Goal: Entertainment & Leisure: Browse casually

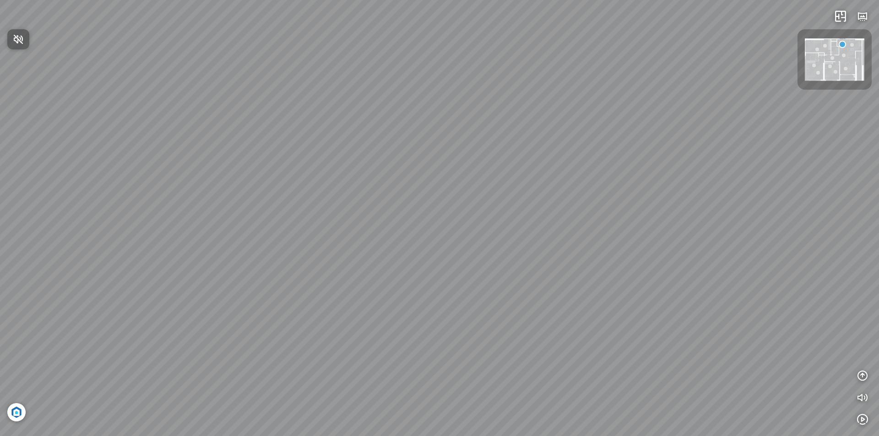
click at [24, 35] on span "Nhấn để bật âm thanh" at bounding box center [24, 38] width 0 height 11
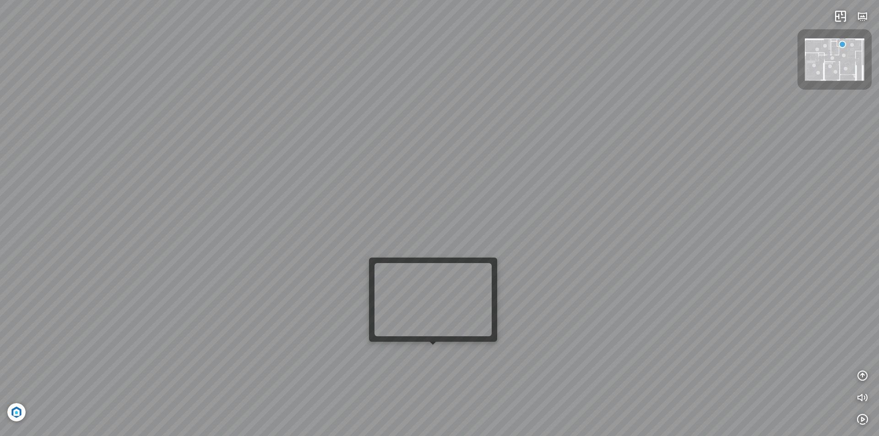
click at [432, 346] on div at bounding box center [433, 345] width 6 height 6
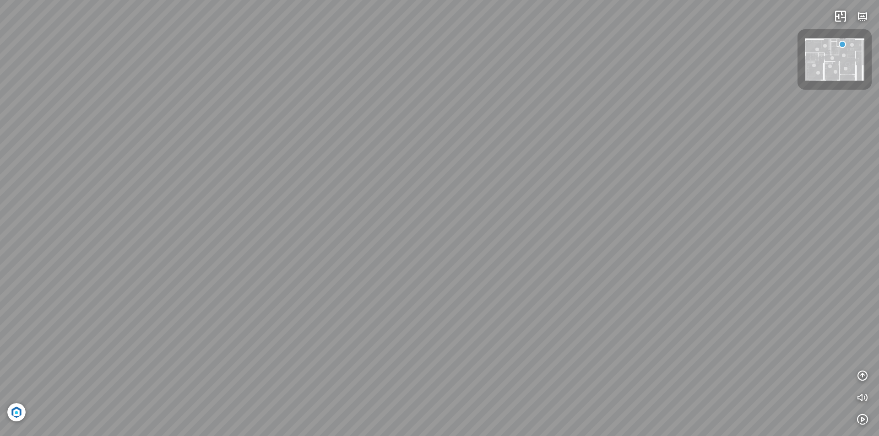
drag, startPoint x: 365, startPoint y: 353, endPoint x: 390, endPoint y: 119, distance: 235.2
click at [390, 119] on div at bounding box center [439, 218] width 879 height 436
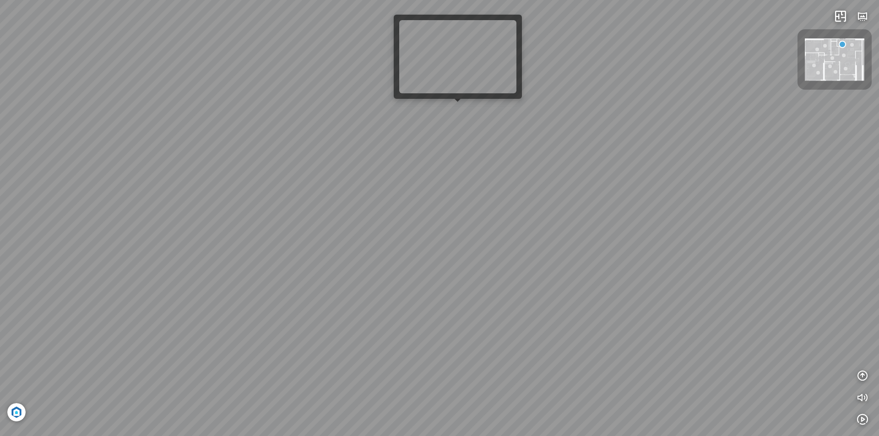
click at [459, 105] on div at bounding box center [457, 102] width 6 height 6
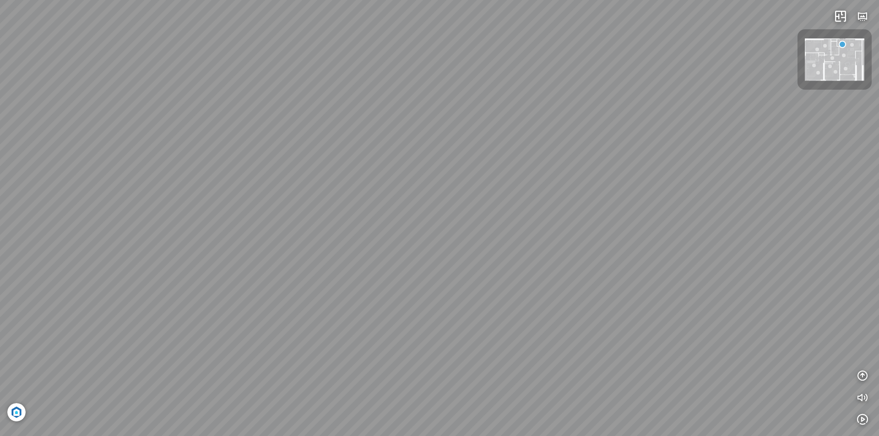
click at [460, 76] on div at bounding box center [439, 218] width 879 height 436
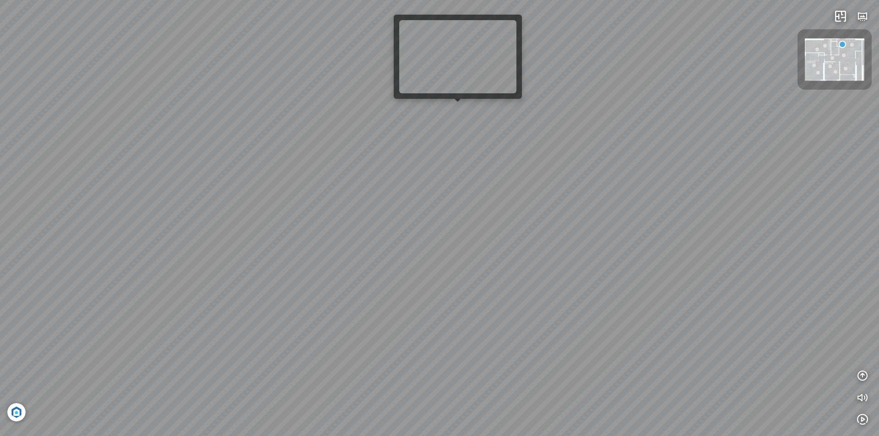
click at [458, 106] on div at bounding box center [439, 218] width 879 height 436
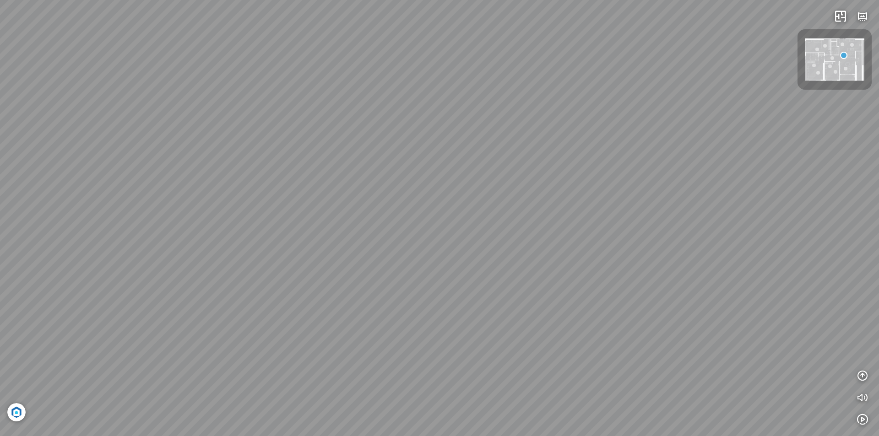
click at [458, 106] on div at bounding box center [439, 218] width 879 height 436
drag, startPoint x: 417, startPoint y: 186, endPoint x: 632, endPoint y: 181, distance: 214.7
click at [632, 181] on div at bounding box center [439, 218] width 879 height 436
drag, startPoint x: 419, startPoint y: 228, endPoint x: 709, endPoint y: 181, distance: 293.9
click at [709, 178] on div at bounding box center [439, 218] width 879 height 436
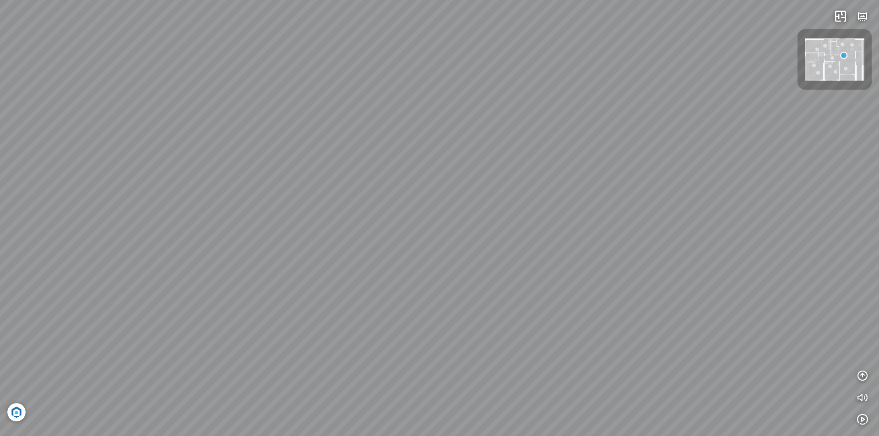
drag, startPoint x: 668, startPoint y: 257, endPoint x: 195, endPoint y: 173, distance: 480.1
click at [275, 188] on div at bounding box center [439, 218] width 879 height 436
drag, startPoint x: 538, startPoint y: 193, endPoint x: 198, endPoint y: 181, distance: 339.8
click at [159, 182] on div at bounding box center [439, 218] width 879 height 436
drag, startPoint x: 436, startPoint y: 150, endPoint x: 420, endPoint y: 152, distance: 15.7
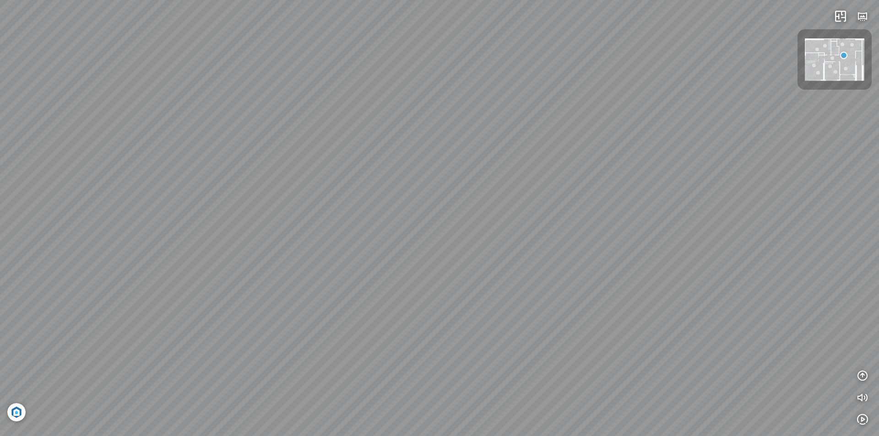
click at [434, 150] on div at bounding box center [439, 218] width 879 height 436
click at [397, 147] on div at bounding box center [439, 218] width 879 height 436
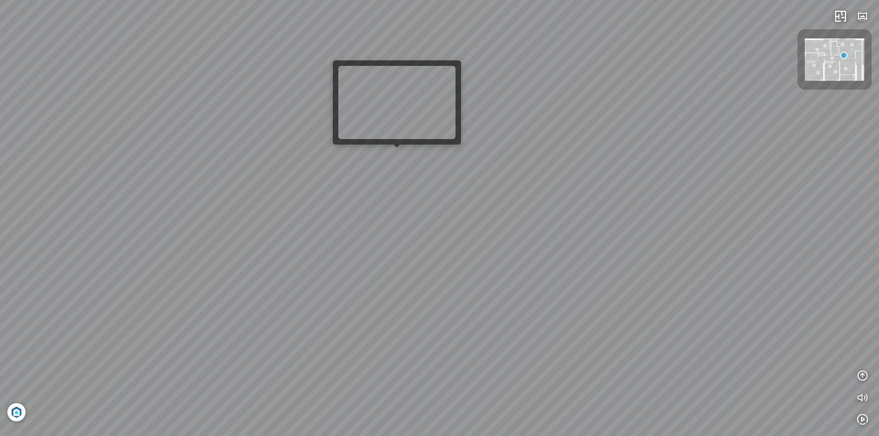
click at [397, 154] on div at bounding box center [439, 218] width 879 height 436
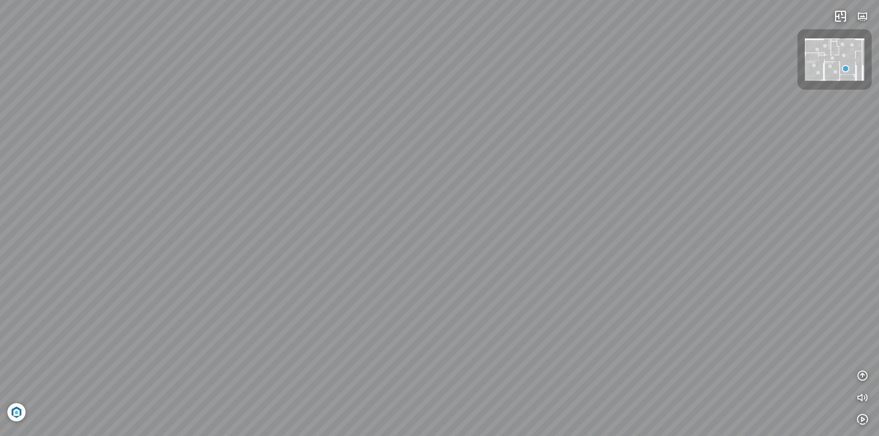
drag, startPoint x: 554, startPoint y: 191, endPoint x: 0, endPoint y: 179, distance: 553.8
click at [60, 189] on div at bounding box center [439, 218] width 879 height 436
drag, startPoint x: 484, startPoint y: 257, endPoint x: 26, endPoint y: 226, distance: 459.6
click at [25, 224] on div at bounding box center [439, 218] width 879 height 436
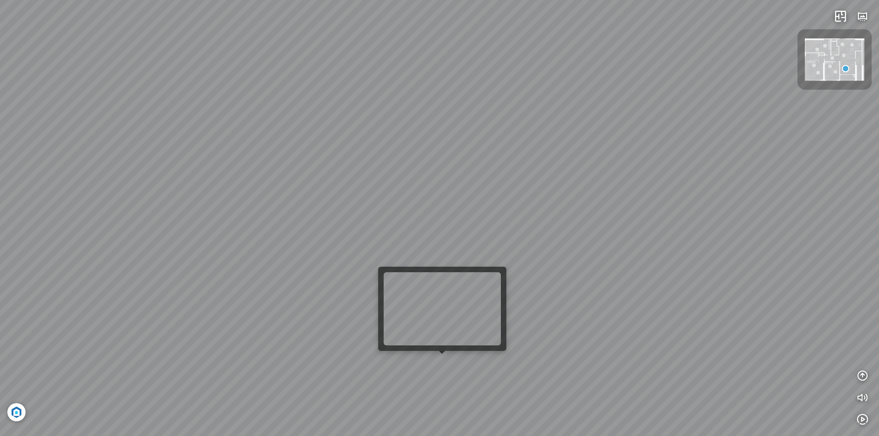
click at [443, 357] on div at bounding box center [442, 354] width 6 height 6
click at [441, 366] on div at bounding box center [439, 218] width 879 height 436
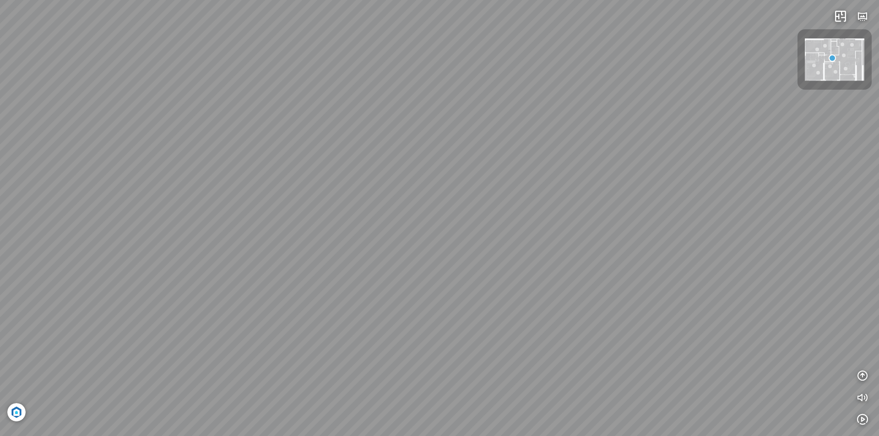
drag, startPoint x: 463, startPoint y: 363, endPoint x: 0, endPoint y: 230, distance: 481.7
click at [0, 230] on div at bounding box center [439, 218] width 879 height 436
drag, startPoint x: 677, startPoint y: 248, endPoint x: 211, endPoint y: 313, distance: 470.4
click at [164, 332] on div at bounding box center [439, 218] width 879 height 436
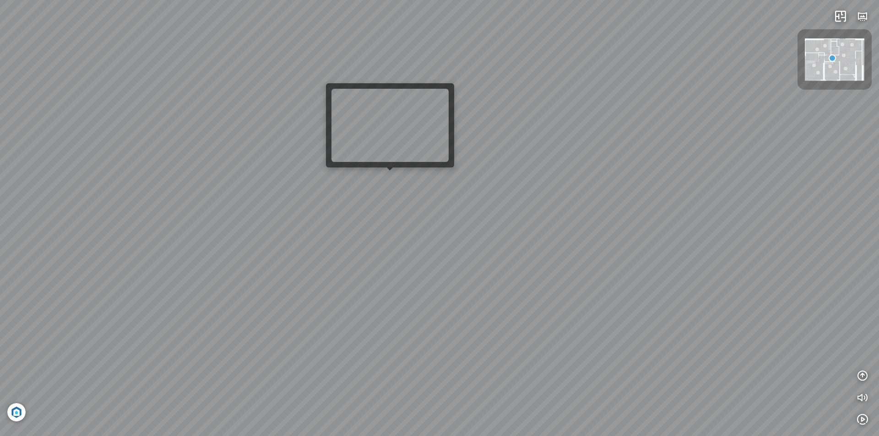
click at [387, 193] on div at bounding box center [439, 218] width 879 height 436
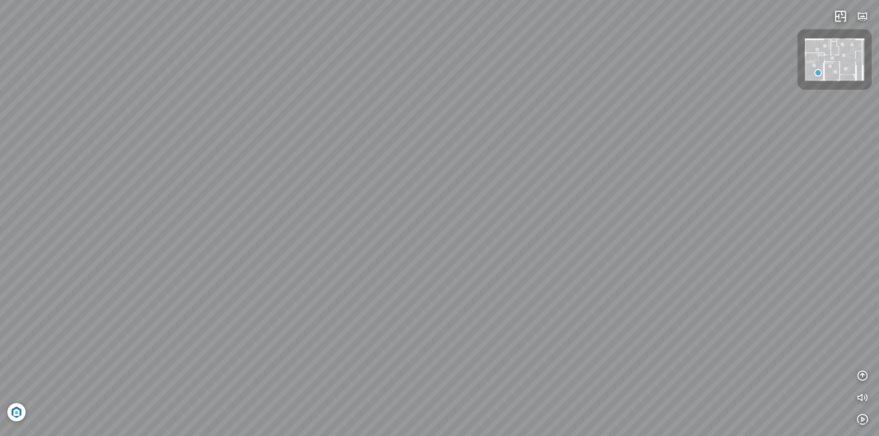
drag, startPoint x: 504, startPoint y: 227, endPoint x: 0, endPoint y: 227, distance: 503.8
click at [17, 227] on div at bounding box center [439, 218] width 879 height 436
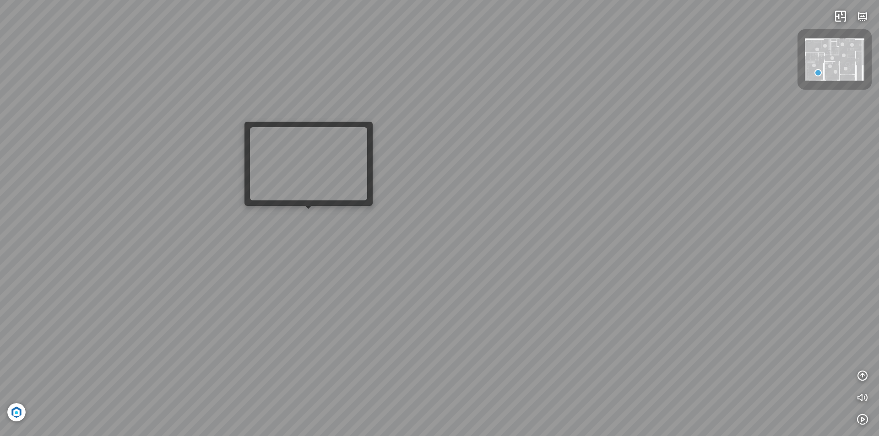
click at [305, 214] on div at bounding box center [439, 218] width 879 height 436
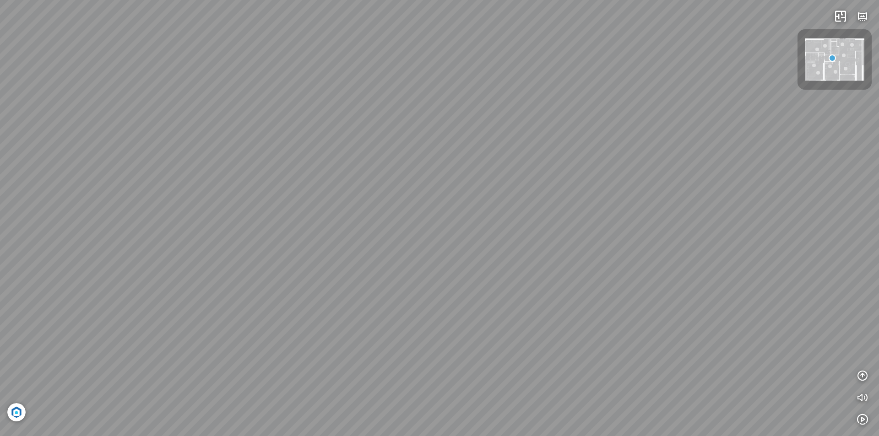
drag, startPoint x: 475, startPoint y: 227, endPoint x: 0, endPoint y: 223, distance: 475.5
click at [0, 223] on div at bounding box center [439, 218] width 879 height 436
drag, startPoint x: 274, startPoint y: 219, endPoint x: 525, endPoint y: 245, distance: 252.6
click at [612, 242] on div at bounding box center [439, 218] width 879 height 436
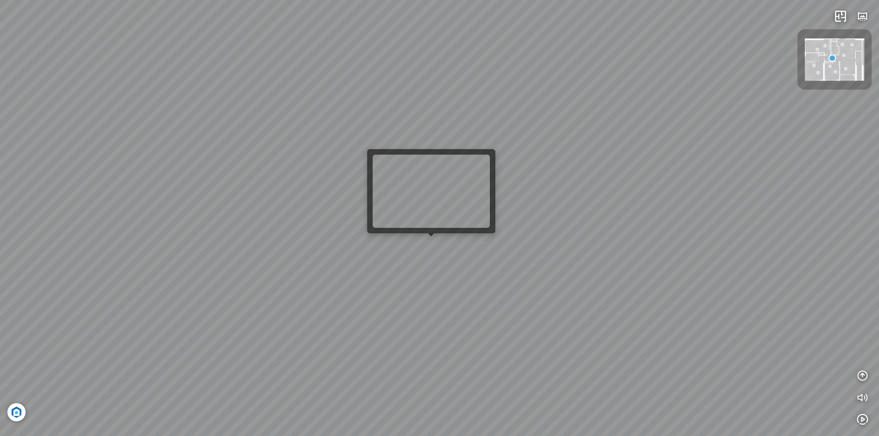
click at [423, 246] on div at bounding box center [439, 218] width 879 height 436
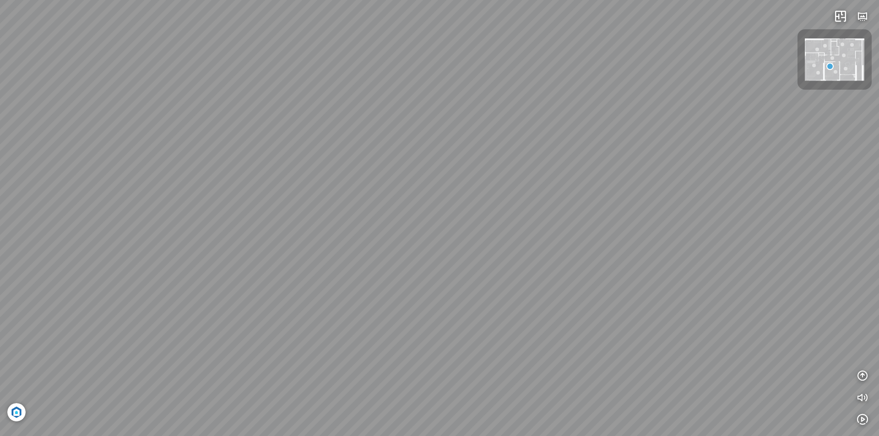
drag, startPoint x: 295, startPoint y: 171, endPoint x: 505, endPoint y: 188, distance: 210.7
click at [567, 165] on div at bounding box center [439, 218] width 879 height 436
drag, startPoint x: 255, startPoint y: 241, endPoint x: 353, endPoint y: 21, distance: 241.3
click at [352, 19] on div at bounding box center [439, 218] width 879 height 436
drag, startPoint x: 441, startPoint y: 279, endPoint x: 442, endPoint y: 80, distance: 199.5
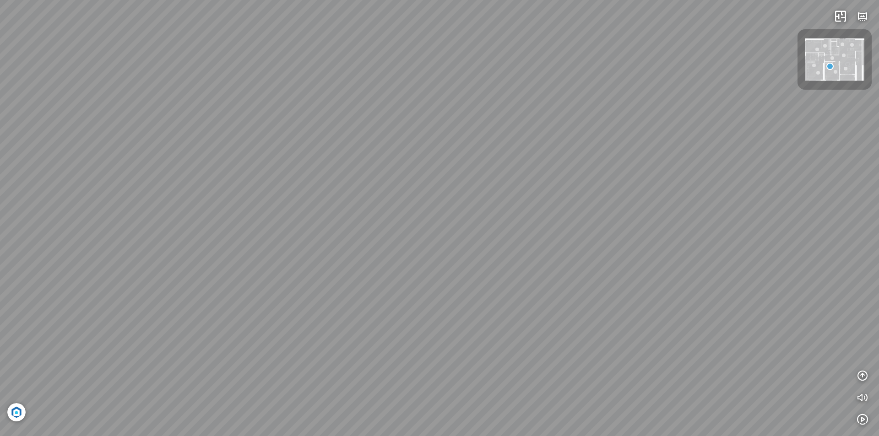
click at [442, 80] on div at bounding box center [439, 218] width 879 height 436
drag, startPoint x: 392, startPoint y: 100, endPoint x: 400, endPoint y: 277, distance: 177.7
click at [409, 246] on div at bounding box center [439, 218] width 879 height 436
drag, startPoint x: 399, startPoint y: 166, endPoint x: 479, endPoint y: 269, distance: 129.9
click at [476, 263] on div at bounding box center [439, 218] width 879 height 436
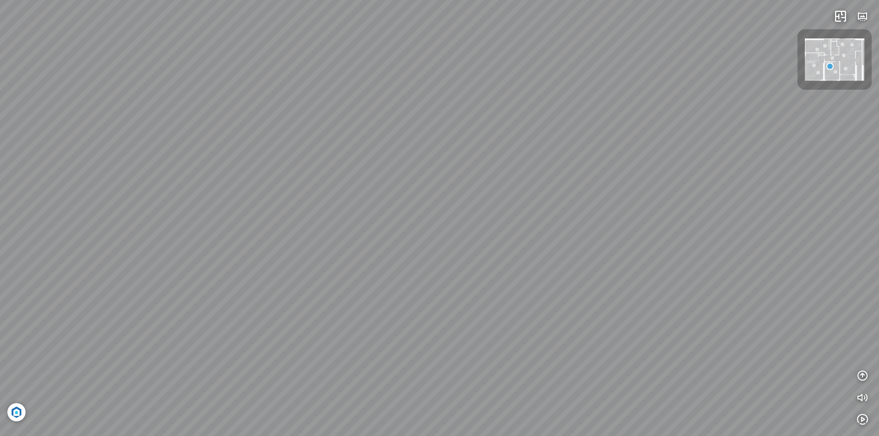
drag, startPoint x: 341, startPoint y: 170, endPoint x: 655, endPoint y: 198, distance: 315.1
click at [639, 194] on div at bounding box center [439, 218] width 879 height 436
drag, startPoint x: 655, startPoint y: 198, endPoint x: 28, endPoint y: 184, distance: 627.5
click at [59, 190] on div at bounding box center [439, 218] width 879 height 436
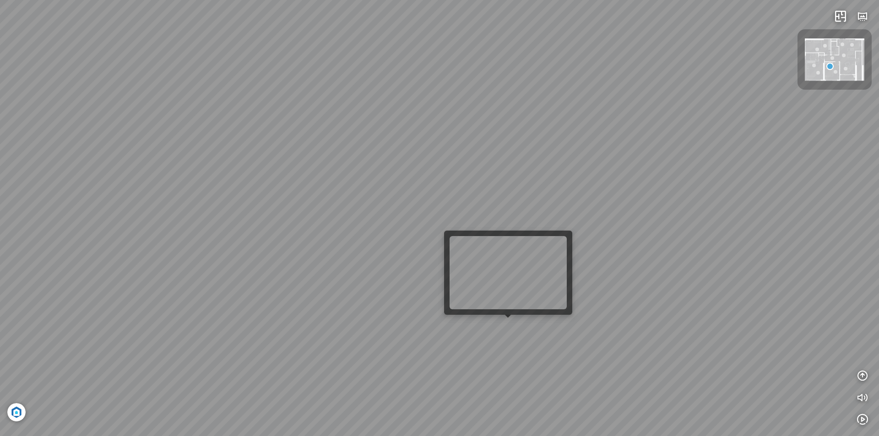
click at [514, 325] on div at bounding box center [439, 218] width 879 height 436
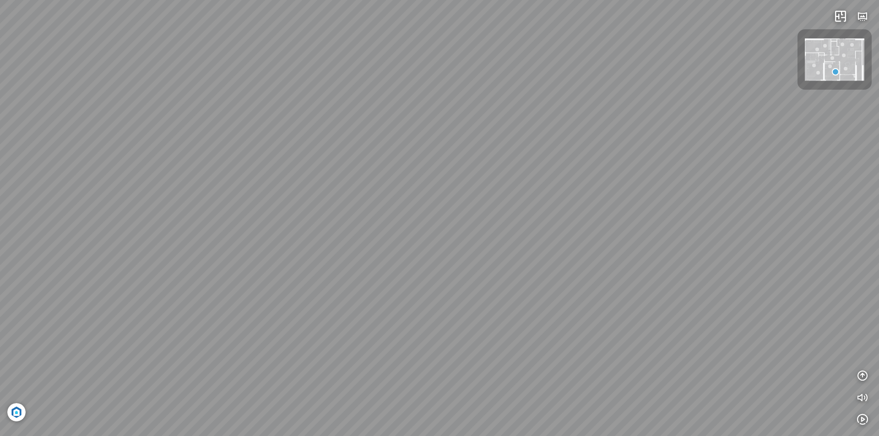
drag, startPoint x: 598, startPoint y: 274, endPoint x: 124, endPoint y: 252, distance: 473.7
click at [140, 255] on div at bounding box center [439, 218] width 879 height 436
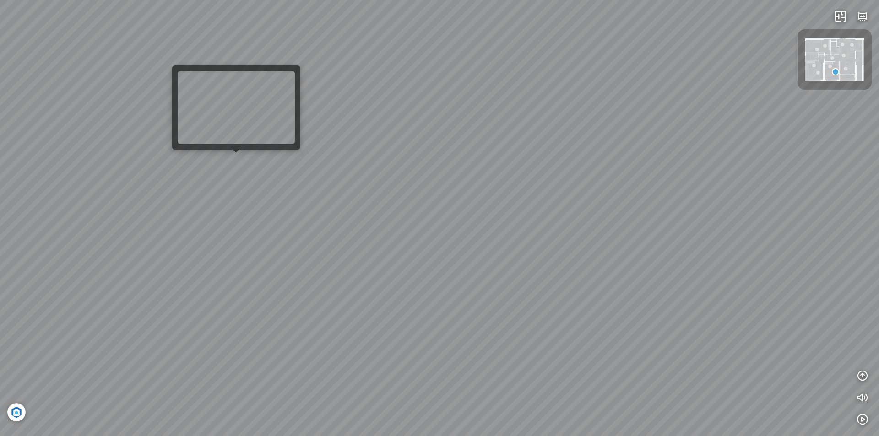
click at [238, 167] on div at bounding box center [439, 218] width 879 height 436
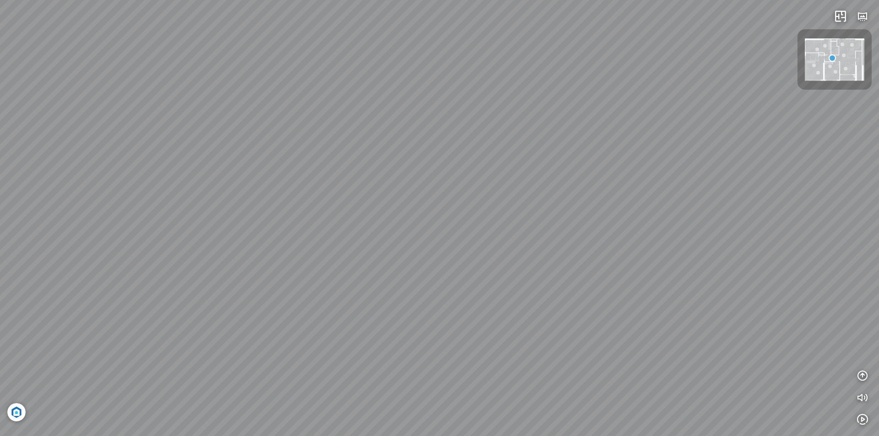
drag, startPoint x: 453, startPoint y: 237, endPoint x: 832, endPoint y: 171, distance: 384.1
click at [841, 163] on div at bounding box center [439, 218] width 879 height 436
drag, startPoint x: 538, startPoint y: 155, endPoint x: 553, endPoint y: 292, distance: 137.6
click at [584, 319] on div at bounding box center [439, 218] width 879 height 436
drag, startPoint x: 515, startPoint y: 272, endPoint x: 735, endPoint y: 140, distance: 256.6
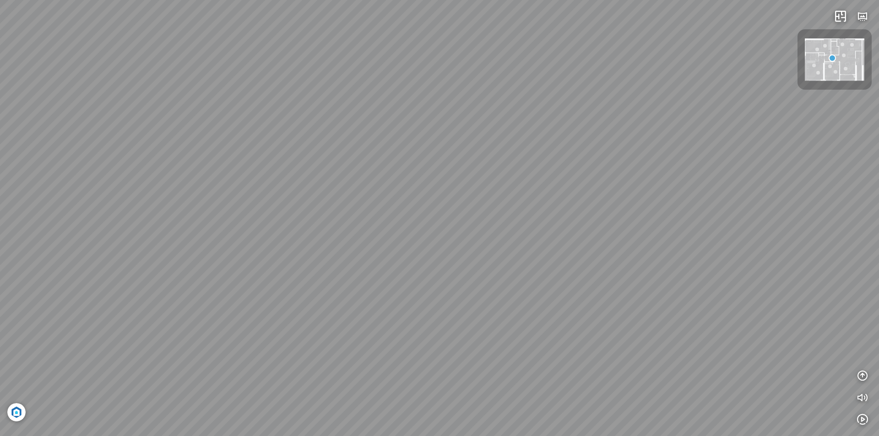
click at [735, 140] on div at bounding box center [439, 218] width 879 height 436
drag, startPoint x: 534, startPoint y: 254, endPoint x: 319, endPoint y: 232, distance: 215.8
click at [367, 247] on div at bounding box center [439, 218] width 879 height 436
drag, startPoint x: 681, startPoint y: 236, endPoint x: 473, endPoint y: 167, distance: 218.8
click at [473, 167] on div at bounding box center [439, 218] width 879 height 436
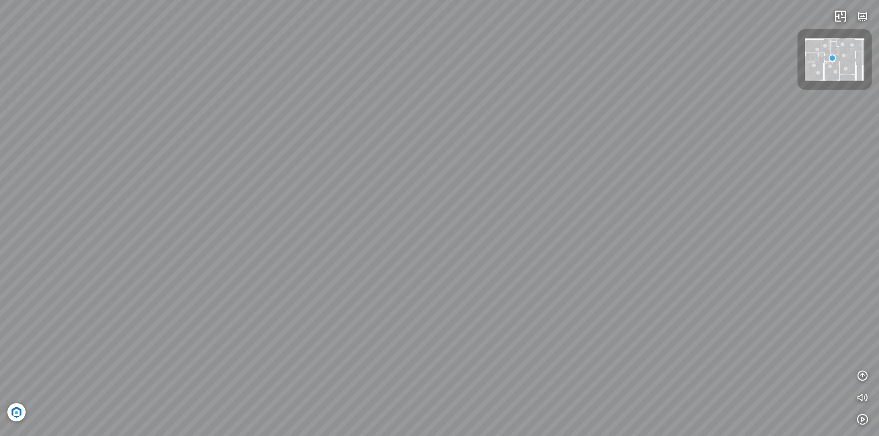
click at [516, 184] on div at bounding box center [439, 218] width 879 height 436
click at [464, 354] on div at bounding box center [439, 218] width 879 height 436
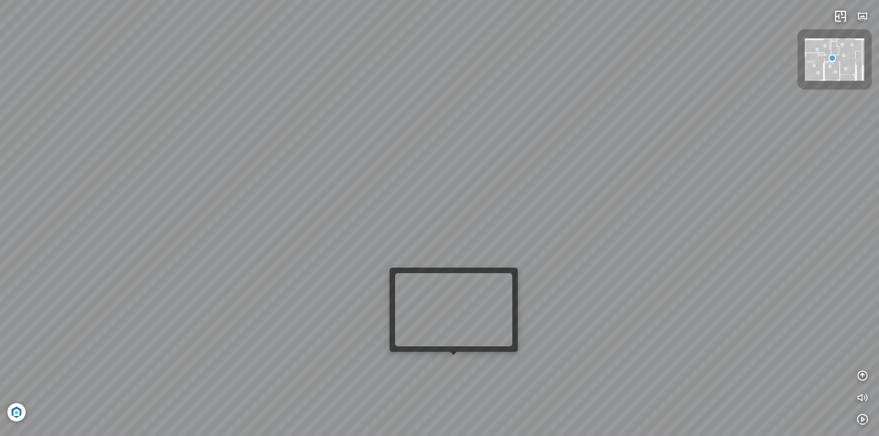
click at [453, 364] on div at bounding box center [439, 218] width 879 height 436
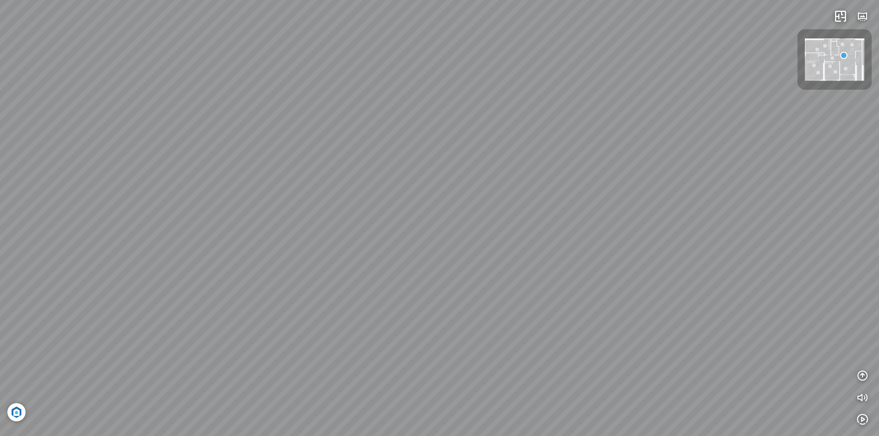
drag, startPoint x: 455, startPoint y: 280, endPoint x: 199, endPoint y: 168, distance: 279.7
click at [206, 168] on div at bounding box center [439, 218] width 879 height 436
drag, startPoint x: 268, startPoint y: 177, endPoint x: 627, endPoint y: 199, distance: 359.4
click at [647, 191] on div at bounding box center [439, 218] width 879 height 436
drag, startPoint x: 359, startPoint y: 199, endPoint x: 802, endPoint y: 268, distance: 447.8
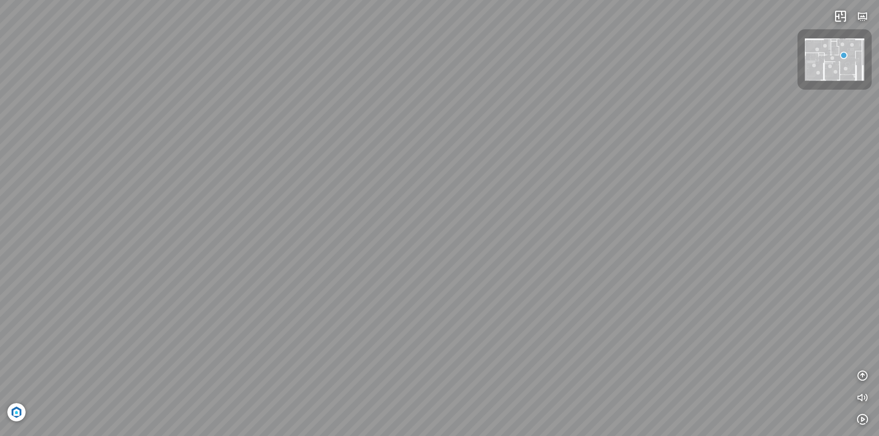
click at [802, 268] on div at bounding box center [439, 218] width 879 height 436
drag, startPoint x: 595, startPoint y: 252, endPoint x: 526, endPoint y: 216, distance: 77.8
click at [442, 247] on div at bounding box center [439, 218] width 879 height 436
